Goal: Information Seeking & Learning: Compare options

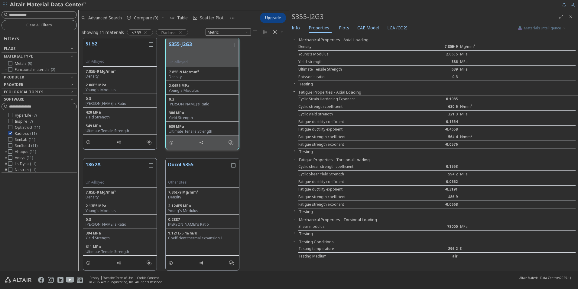
scroll to position [160, 0]
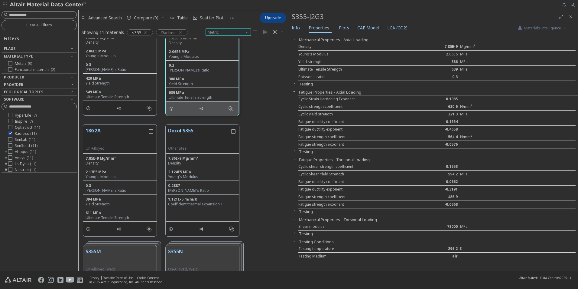
click at [217, 32] on span "Metric" at bounding box center [228, 31] width 45 height 7
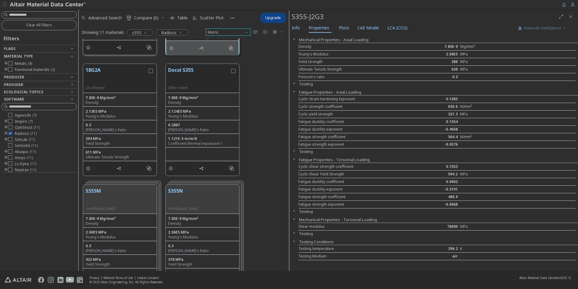
scroll to position [251, 0]
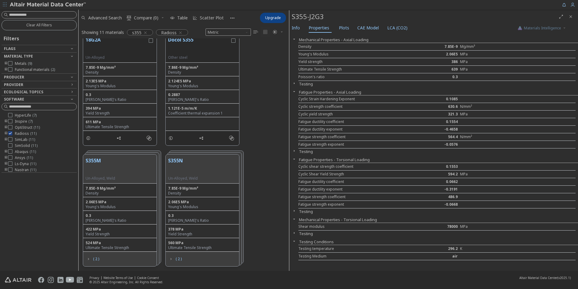
click at [203, 164] on div "S355N Un-Alloyed, Weld" at bounding box center [202, 168] width 73 height 29
click at [172, 159] on button "S355N" at bounding box center [183, 166] width 30 height 19
click at [168, 165] on button "S355N" at bounding box center [183, 166] width 30 height 19
click at [178, 159] on button "S355N" at bounding box center [183, 166] width 30 height 19
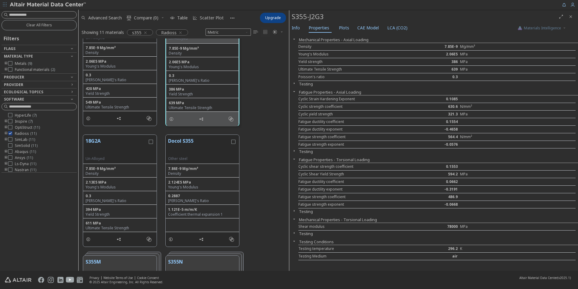
scroll to position [151, 0]
click at [175, 143] on button "Docol S355" at bounding box center [199, 144] width 62 height 19
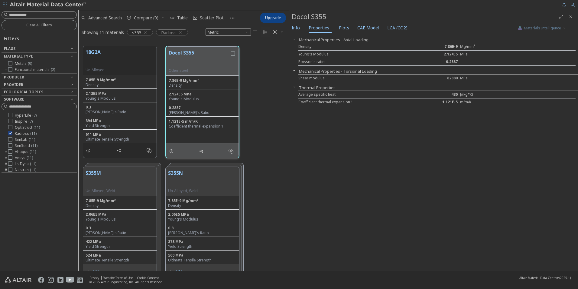
scroll to position [251, 0]
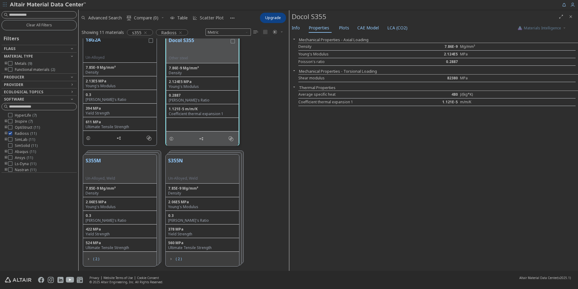
click at [174, 158] on button "S355N" at bounding box center [183, 166] width 30 height 19
click at [174, 257] on span "( 2 )" at bounding box center [175, 258] width 16 height 11
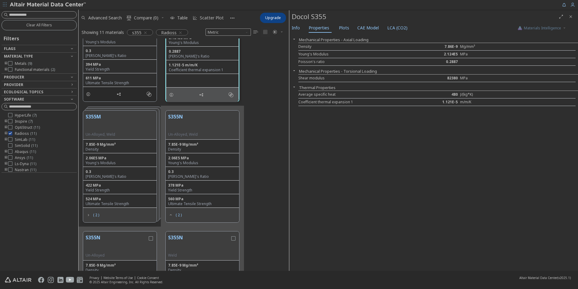
scroll to position [371, 0]
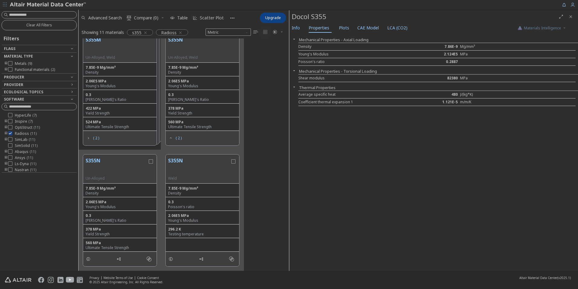
click at [107, 168] on button "S355N" at bounding box center [117, 166] width 62 height 19
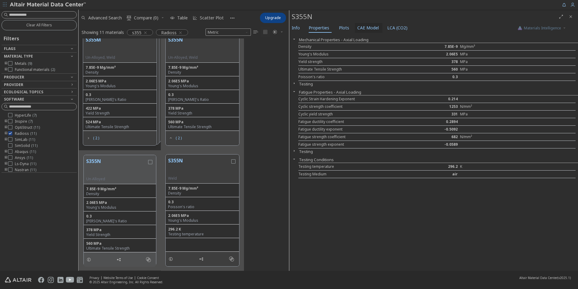
click at [364, 28] on span "CAE Model" at bounding box center [367, 28] width 21 height 10
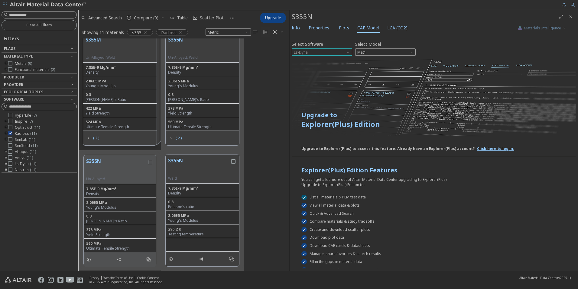
click at [324, 51] on span "Ls-Dyna" at bounding box center [322, 51] width 60 height 7
click at [312, 78] on button "Radioss" at bounding box center [322, 80] width 60 height 7
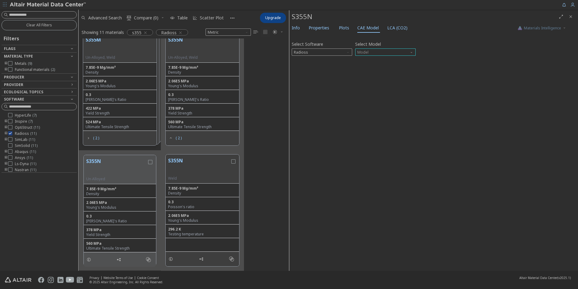
click at [365, 54] on span "Model" at bounding box center [385, 51] width 60 height 7
click at [389, 71] on div "Select Software Radioss Select Model Model Invalid data. Please check your inpu…" at bounding box center [434, 152] width 284 height 231
click at [343, 30] on span "Plots" at bounding box center [344, 28] width 10 height 10
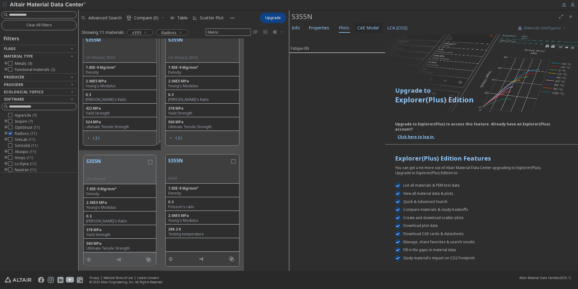
click at [360, 30] on span "CAE Model" at bounding box center [367, 28] width 21 height 10
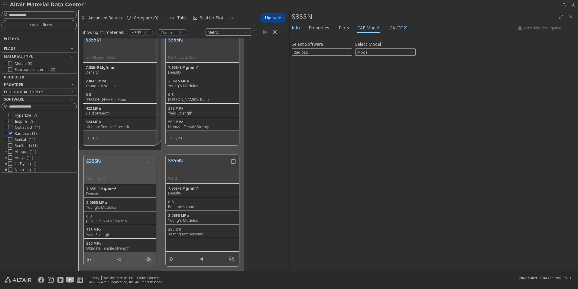
click at [184, 160] on button "S355N" at bounding box center [199, 166] width 62 height 19
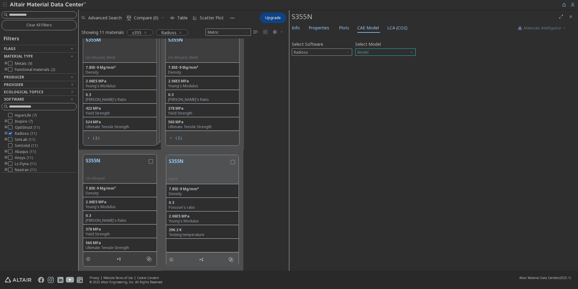
click at [365, 51] on span "Model" at bounding box center [385, 51] width 60 height 7
click at [365, 58] on span "Law1" at bounding box center [362, 59] width 9 height 5
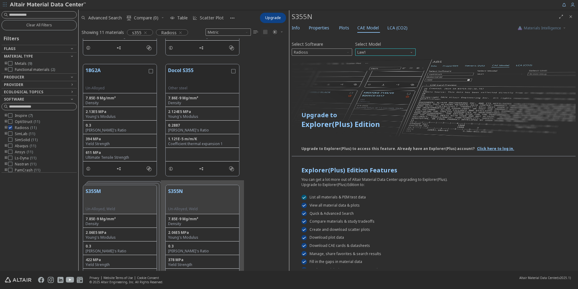
scroll to position [7, 0]
click at [51, 3] on img at bounding box center [48, 5] width 77 height 6
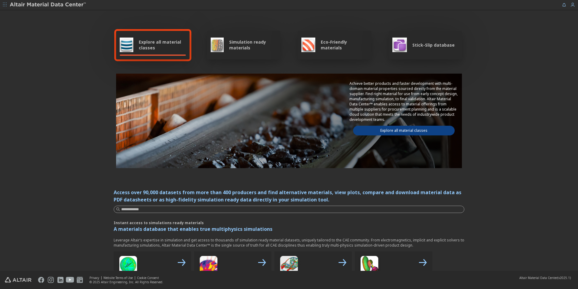
click at [143, 51] on div "Explore all material classes" at bounding box center [153, 45] width 66 height 15
click at [147, 41] on span "Explore all material classes" at bounding box center [162, 44] width 47 height 11
click at [4, 6] on icon "button" at bounding box center [5, 5] width 4 height 4
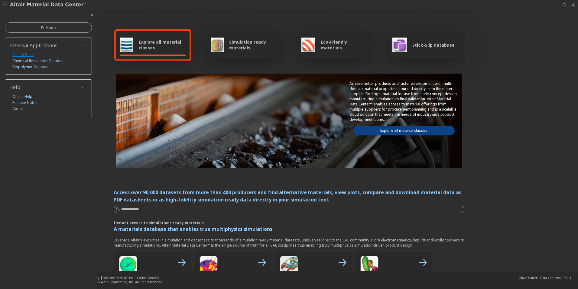
click at [24, 54] on link "Visit M-Base" at bounding box center [22, 55] width 21 height 6
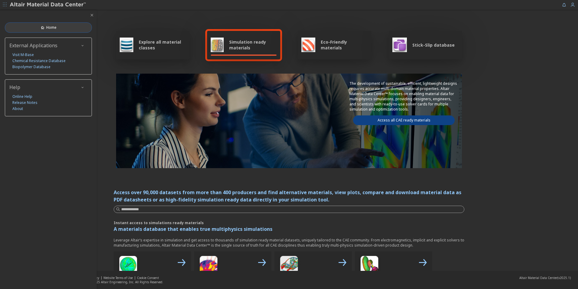
click at [40, 28] on icon at bounding box center [42, 27] width 5 height 5
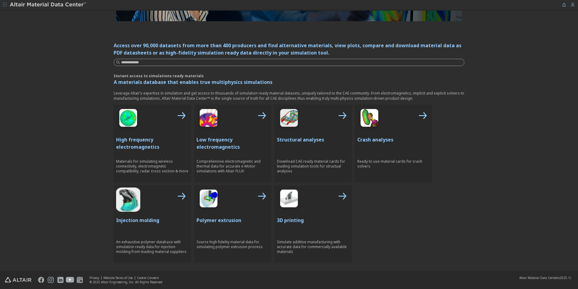
scroll to position [151, 0]
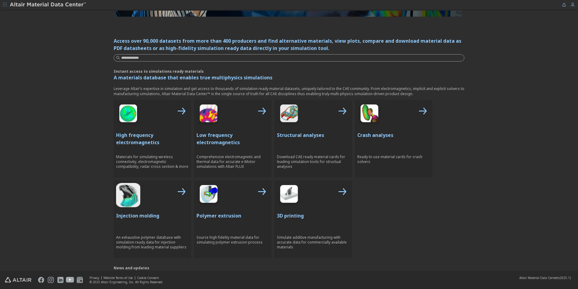
click at [303, 129] on div "Structural analyses Download CAE ready material cards for leading simulation to…" at bounding box center [313, 138] width 77 height 77
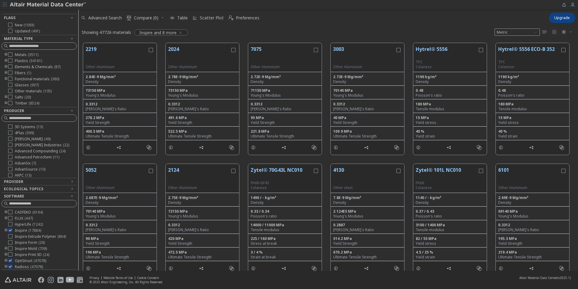
scroll to position [31, 0]
drag, startPoint x: 181, startPoint y: 30, endPoint x: 89, endPoint y: 178, distance: 174.4
click at [181, 30] on icon "button" at bounding box center [180, 32] width 5 height 5
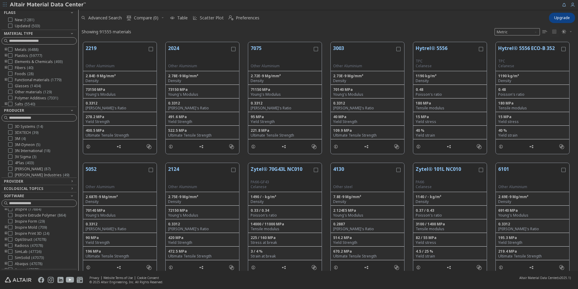
scroll to position [30, 0]
click at [10, 238] on icon at bounding box center [10, 235] width 4 height 4
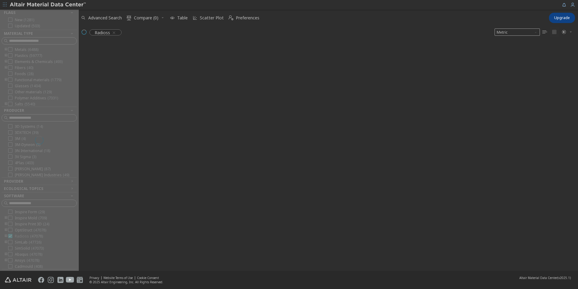
click at [6, 240] on div at bounding box center [39, 140] width 78 height 261
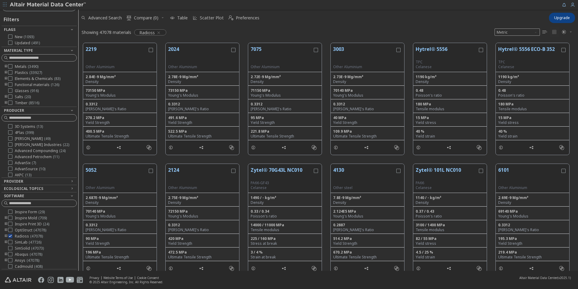
scroll to position [19, 0]
click at [5, 238] on icon "toogle group" at bounding box center [6, 235] width 4 height 5
click at [18, 226] on icon at bounding box center [19, 223] width 4 height 4
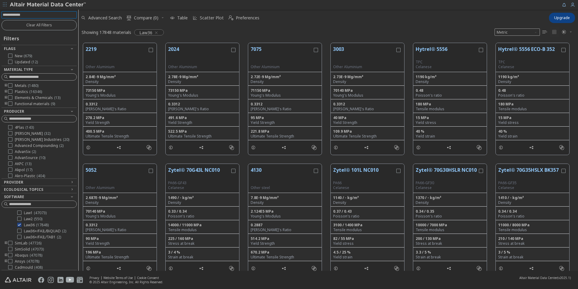
click at [43, 15] on input at bounding box center [40, 14] width 74 height 7
type input "****"
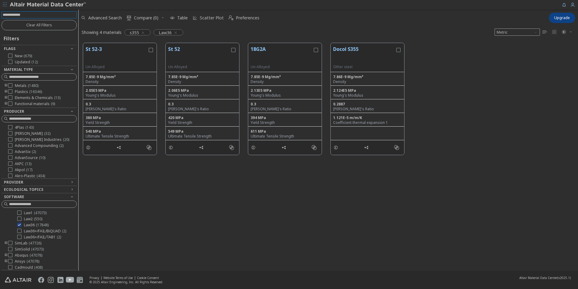
scroll to position [19, 0]
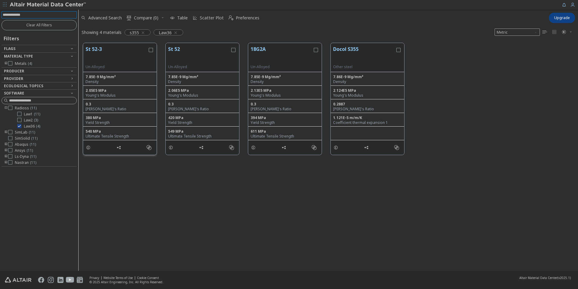
click at [125, 54] on button "St 52-3" at bounding box center [117, 54] width 62 height 19
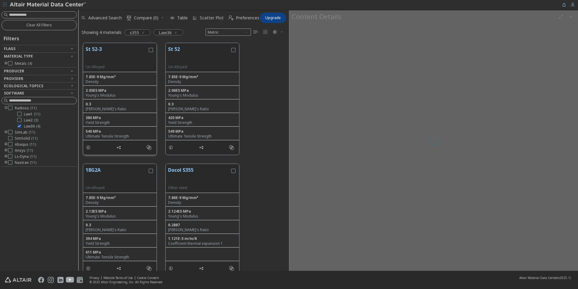
scroll to position [227, 206]
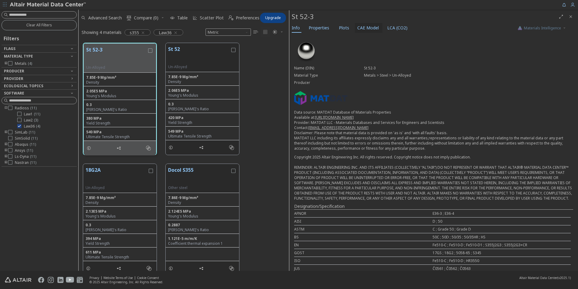
click at [366, 26] on span "CAE Model" at bounding box center [367, 28] width 21 height 10
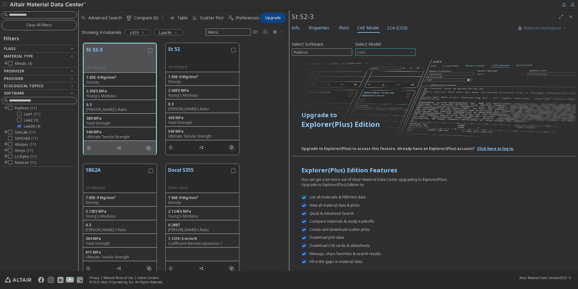
click at [371, 50] on span "Law1" at bounding box center [385, 51] width 60 height 7
click at [370, 70] on button "Law36" at bounding box center [385, 73] width 60 height 7
click at [371, 51] on span "Law36" at bounding box center [385, 51] width 60 height 7
click at [365, 64] on span "Law2" at bounding box center [362, 66] width 9 height 5
click at [330, 50] on span "Radioss" at bounding box center [322, 51] width 60 height 7
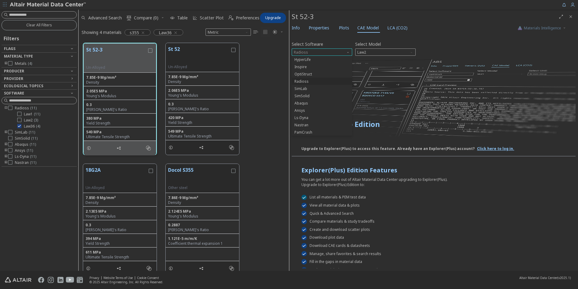
click at [330, 50] on span "Radioss" at bounding box center [322, 51] width 60 height 7
click at [262, 61] on div "St 52-3 Un-Alloyed 7.85E-9 Mg/mm³ Density 2.05E5 MPa Young's Modulus 0.3 Poisso…" at bounding box center [184, 98] width 210 height 121
click at [142, 32] on icon "button" at bounding box center [143, 32] width 5 height 5
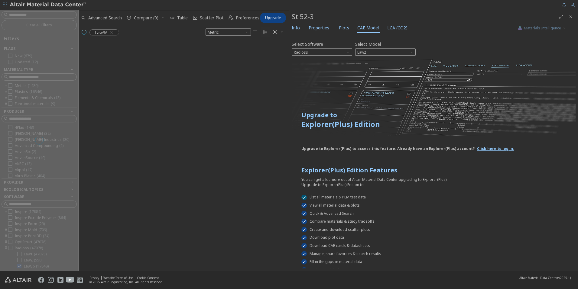
scroll to position [60, 0]
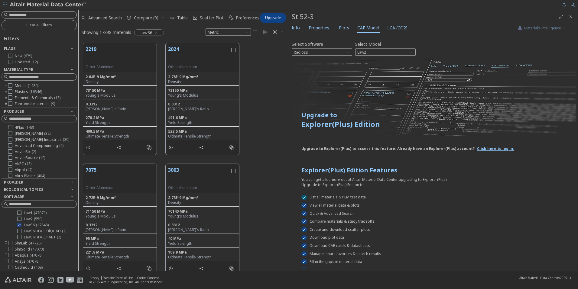
click at [31, 14] on input at bounding box center [42, 15] width 67 height 6
type input "****"
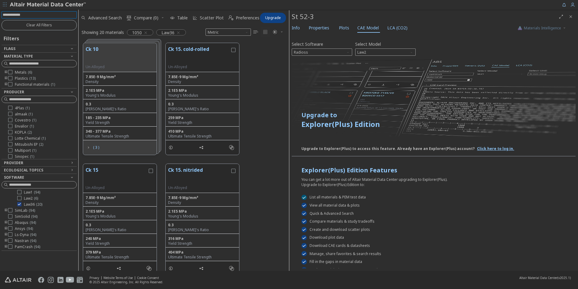
scroll to position [25, 0]
click at [86, 145] on icon "grid" at bounding box center [88, 147] width 5 height 5
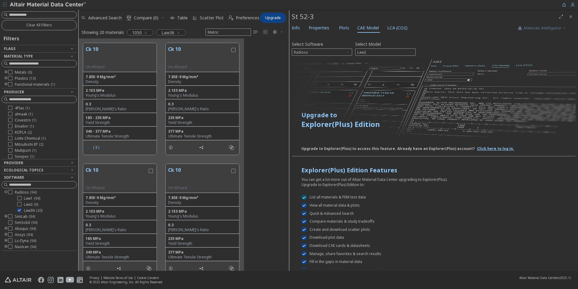
click at [88, 145] on icon "grid" at bounding box center [88, 147] width 5 height 5
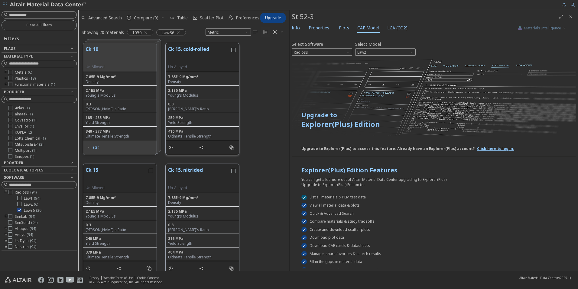
click at [188, 47] on button "Ck 15. cold-rolled" at bounding box center [199, 54] width 62 height 19
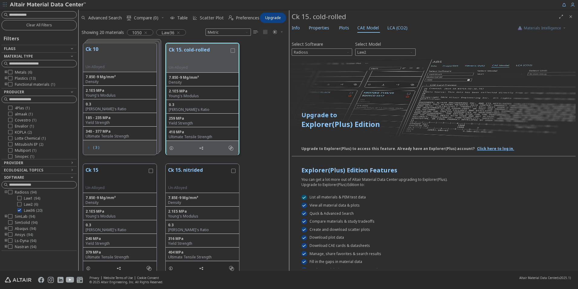
click at [90, 146] on icon "grid" at bounding box center [88, 147] width 5 height 5
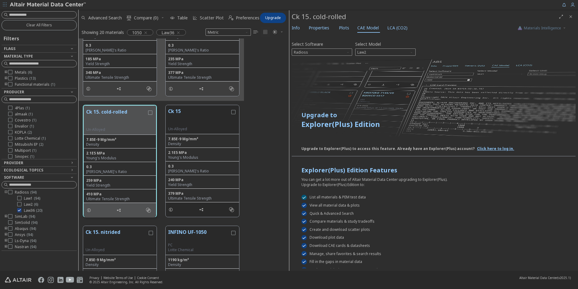
scroll to position [181, 0]
click at [314, 28] on span "Properties" at bounding box center [319, 28] width 21 height 10
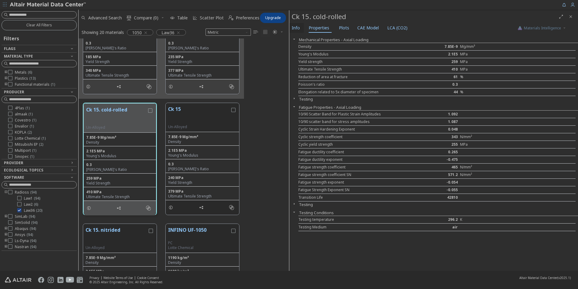
click at [298, 29] on span "Info" at bounding box center [296, 28] width 8 height 10
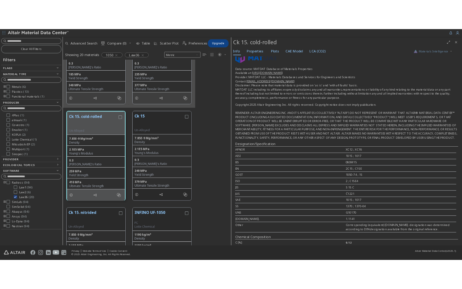
scroll to position [121, 0]
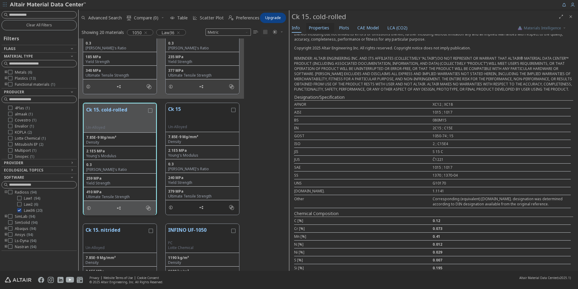
click at [328, 30] on span "Properties" at bounding box center [319, 28] width 21 height 10
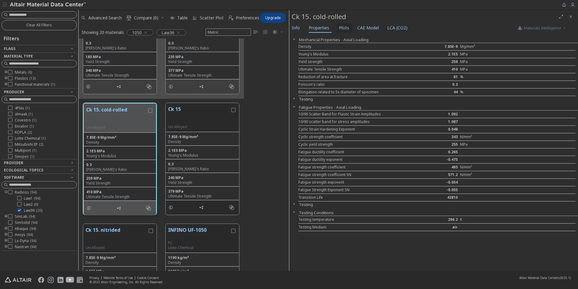
click at [342, 30] on span "Plots" at bounding box center [344, 28] width 10 height 10
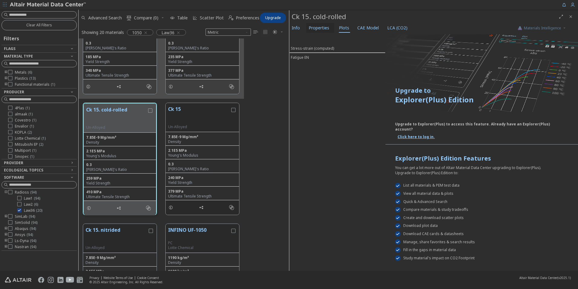
click at [330, 29] on button "Properties" at bounding box center [320, 28] width 28 height 10
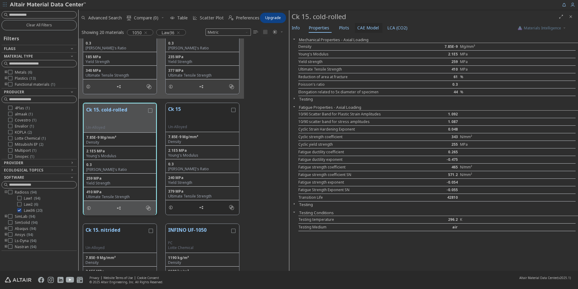
click at [369, 27] on span "CAE Model" at bounding box center [367, 28] width 21 height 10
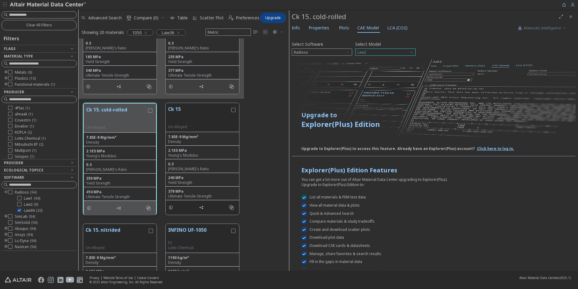
click at [380, 50] on span "Law2" at bounding box center [385, 51] width 60 height 7
click at [471, 49] on div "Select Software Radioss Select Model Law2" at bounding box center [434, 48] width 284 height 16
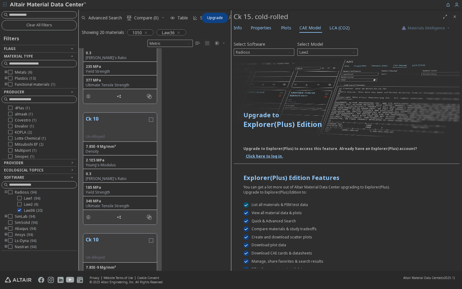
scroll to position [218, 148]
click at [207, 17] on span "Upgrade" at bounding box center [215, 17] width 16 height 5
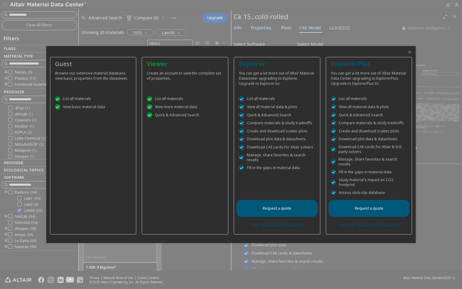
click at [287, 206] on link "Request a quote" at bounding box center [276, 208] width 81 height 17
click at [411, 52] on icon "Close" at bounding box center [409, 52] width 5 height 5
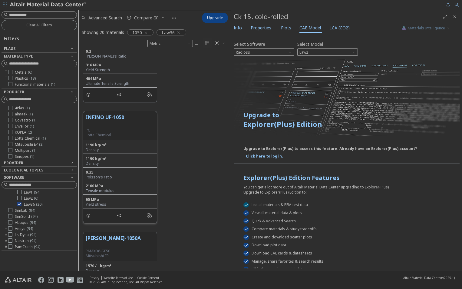
scroll to position [817, 0]
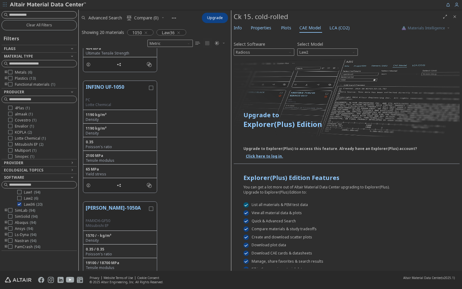
click at [54, 13] on input at bounding box center [42, 15] width 67 height 6
click at [148, 32] on icon "button" at bounding box center [145, 32] width 5 height 5
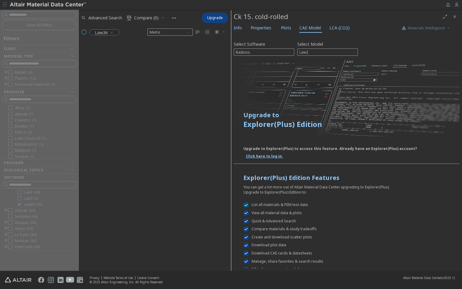
scroll to position [227, 148]
click at [58, 12] on div at bounding box center [39, 140] width 78 height 261
click at [52, 18] on div at bounding box center [39, 140] width 78 height 261
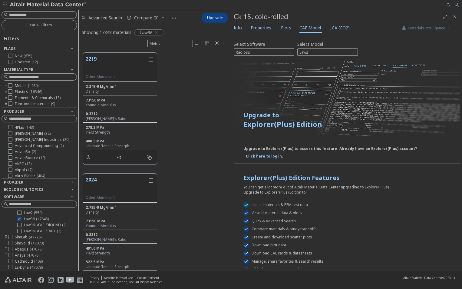
scroll to position [218, 148]
click at [31, 17] on input at bounding box center [42, 15] width 67 height 6
type input "****"
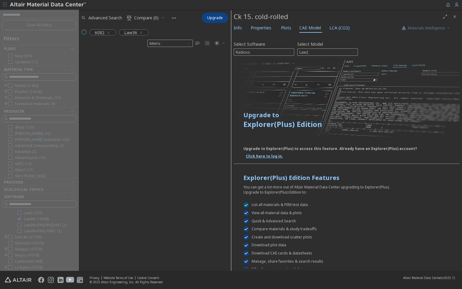
click at [454, 17] on icon "Close" at bounding box center [454, 16] width 5 height 5
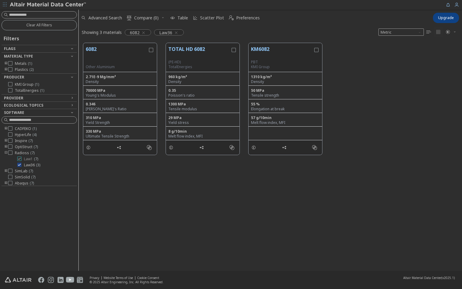
click at [24, 160] on label "Law1 ( 7 )" at bounding box center [27, 158] width 21 height 5
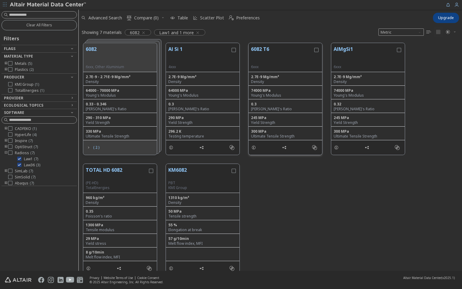
click at [266, 49] on button "6082 T6" at bounding box center [282, 54] width 62 height 19
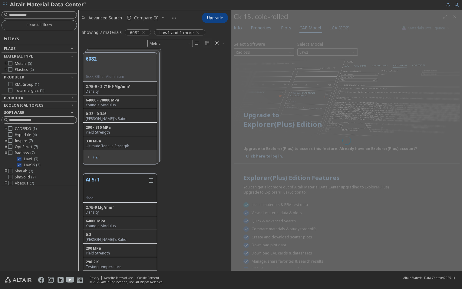
scroll to position [218, 148]
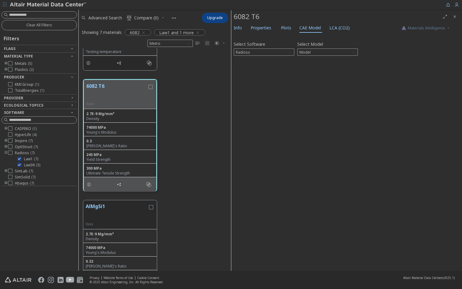
scroll to position [232, 0]
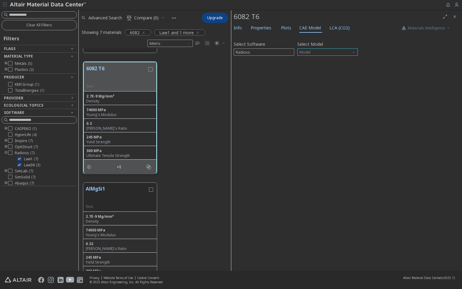
click at [298, 50] on span "Model" at bounding box center [327, 51] width 60 height 7
click at [241, 30] on span "Info" at bounding box center [237, 28] width 8 height 10
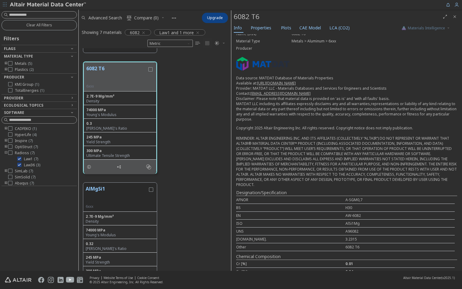
scroll to position [75, 0]
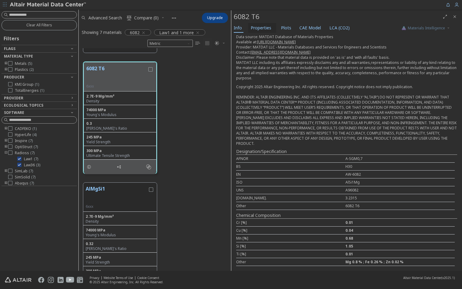
click at [253, 31] on span "Properties" at bounding box center [260, 28] width 21 height 10
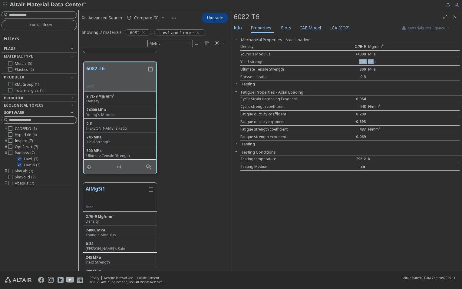
drag, startPoint x: 355, startPoint y: 60, endPoint x: 374, endPoint y: 60, distance: 18.4
click at [374, 60] on div "Yield strength 245 MPa" at bounding box center [349, 62] width 219 height 8
click at [236, 85] on icon "button" at bounding box center [235, 83] width 5 height 5
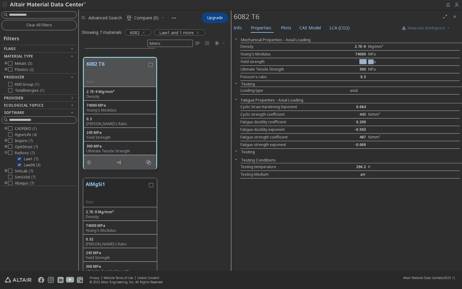
scroll to position [232, 0]
